Goal: Transaction & Acquisition: Purchase product/service

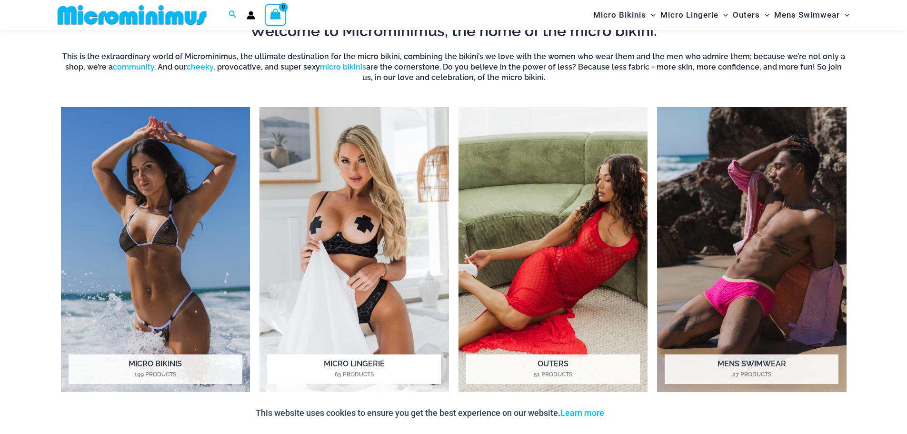
scroll to position [850, 0]
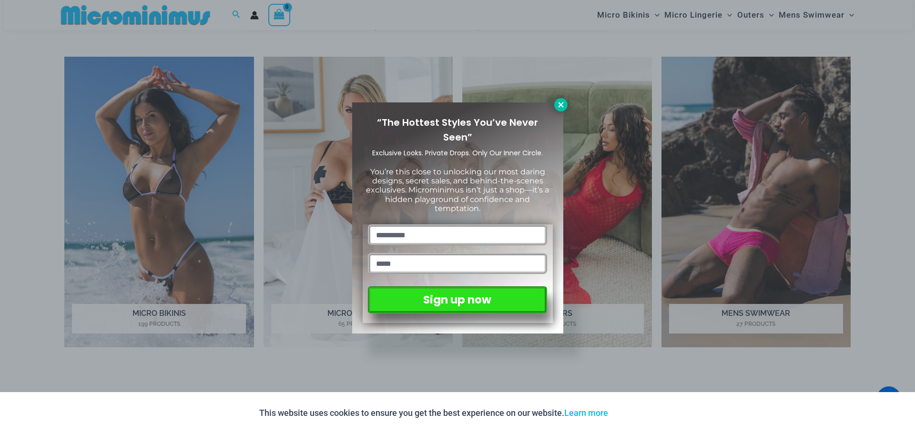
click at [561, 102] on icon at bounding box center [560, 105] width 9 height 9
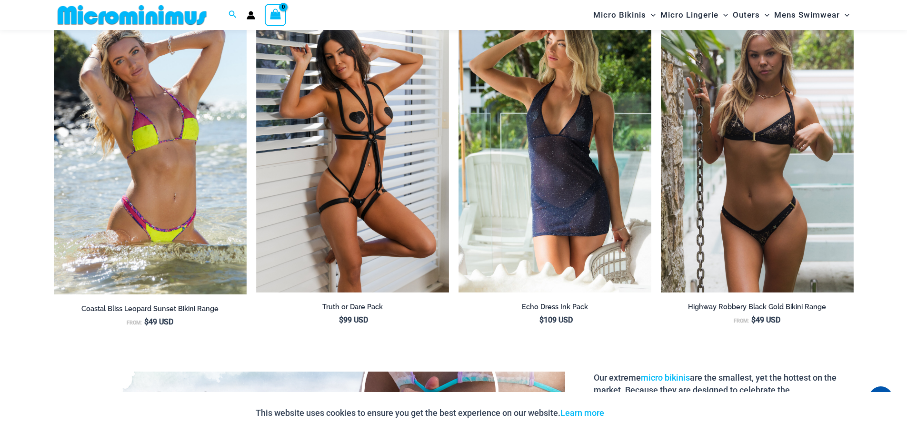
scroll to position [1326, 0]
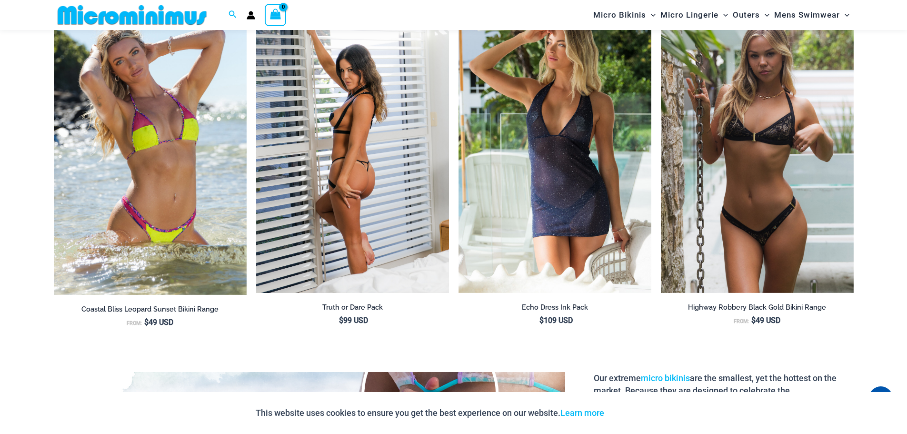
click at [348, 148] on img at bounding box center [352, 148] width 193 height 290
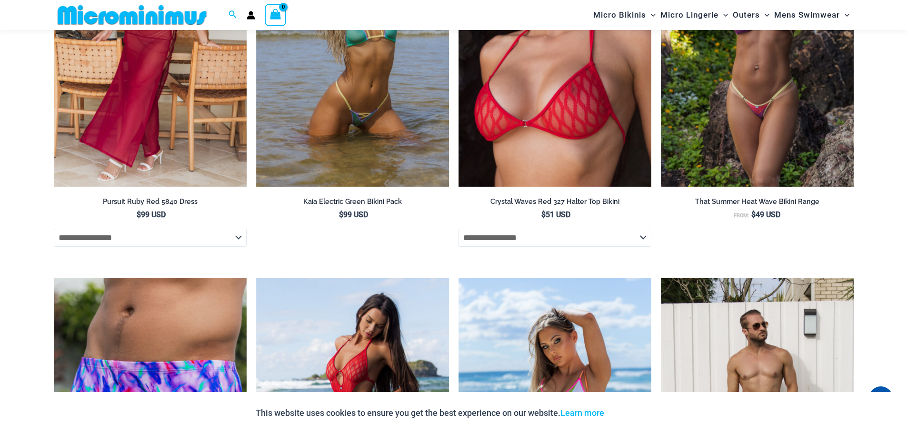
scroll to position [2429, 0]
